Goal: Check status: Check status

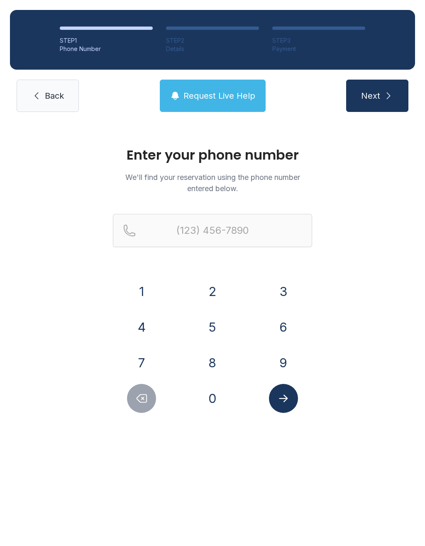
click at [147, 355] on button "7" at bounding box center [141, 362] width 29 height 29
click at [283, 293] on button "3" at bounding box center [283, 291] width 29 height 29
click at [145, 283] on button "1" at bounding box center [141, 291] width 29 height 29
click at [287, 362] on button "9" at bounding box center [283, 362] width 29 height 29
click at [211, 293] on button "2" at bounding box center [212, 291] width 29 height 29
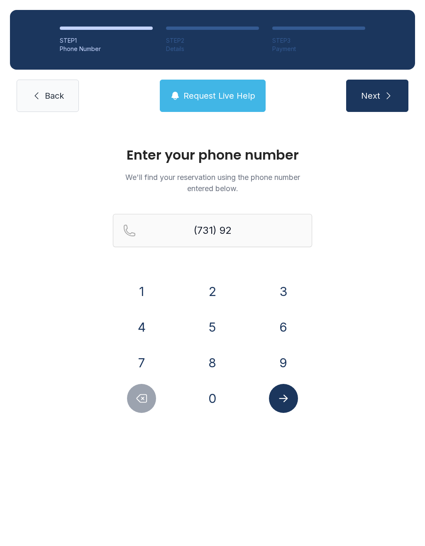
click at [213, 365] on button "8" at bounding box center [212, 362] width 29 height 29
click at [141, 364] on button "7" at bounding box center [141, 362] width 29 height 29
click at [288, 292] on button "3" at bounding box center [283, 291] width 29 height 29
click at [140, 286] on button "1" at bounding box center [141, 291] width 29 height 29
click at [143, 283] on button "1" at bounding box center [141, 291] width 29 height 29
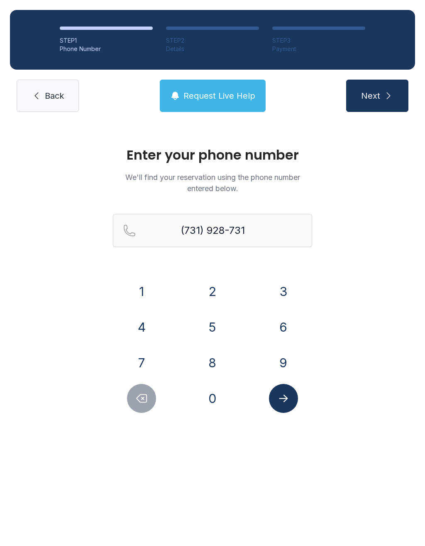
type input "[PHONE_NUMBER]"
click at [286, 401] on icon "Submit lookup form" at bounding box center [283, 398] width 12 height 12
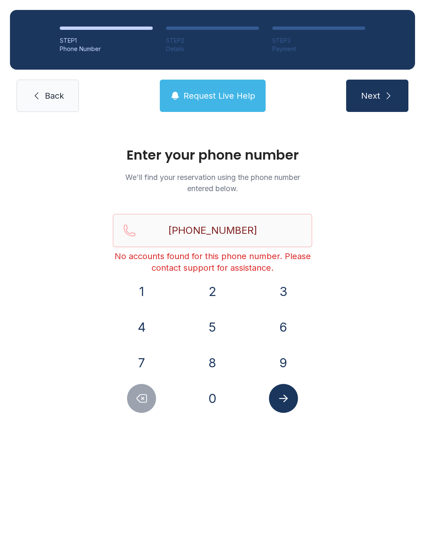
click at [282, 401] on icon "Submit lookup form" at bounding box center [283, 398] width 12 height 12
click at [47, 105] on link "Back" at bounding box center [48, 96] width 62 height 32
